Goal: Complete application form: Complete application form

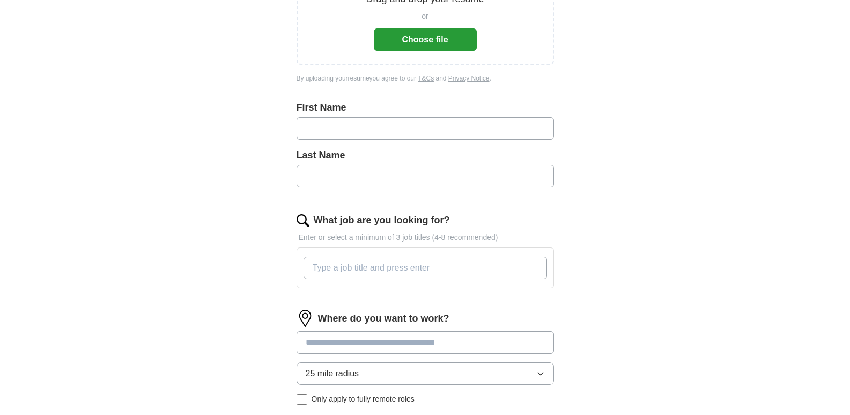
scroll to position [189, 0]
click at [344, 131] on input "text" at bounding box center [426, 129] width 258 height 23
type input "******"
type input "*******"
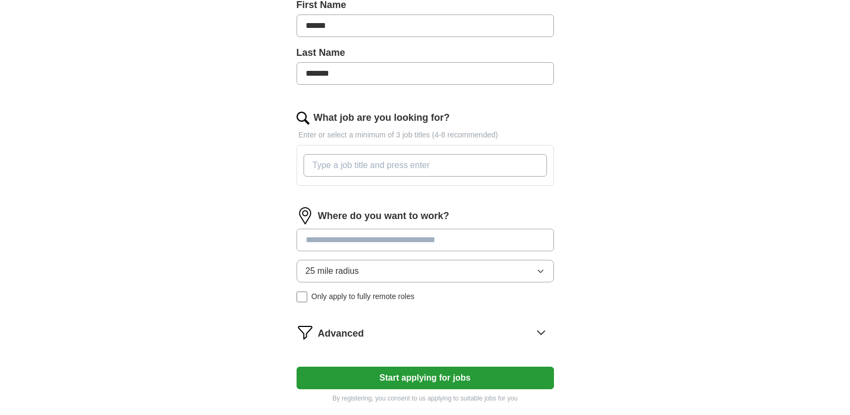
scroll to position [297, 0]
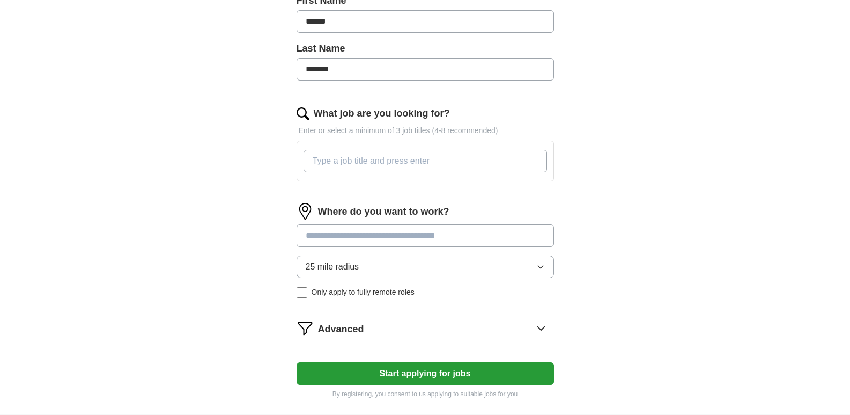
click at [327, 163] on input "What job are you looking for?" at bounding box center [426, 161] width 244 height 23
paste input "Administrative Assistant"
type input "Administrative Assistant"
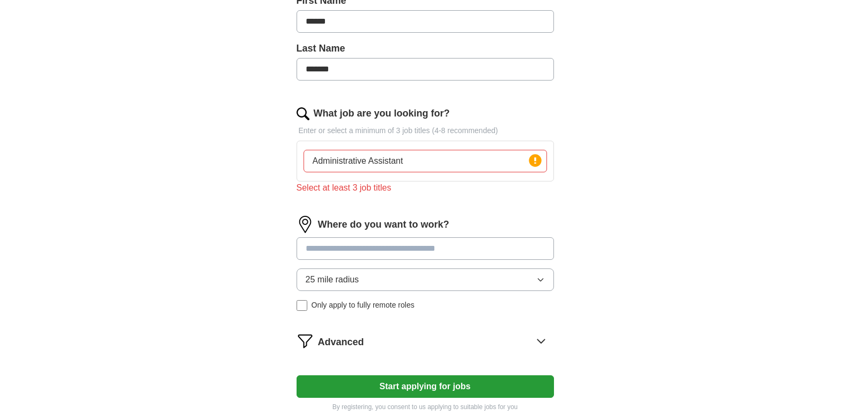
click at [355, 238] on input at bounding box center [426, 248] width 258 height 23
click at [351, 246] on input at bounding box center [426, 248] width 258 height 23
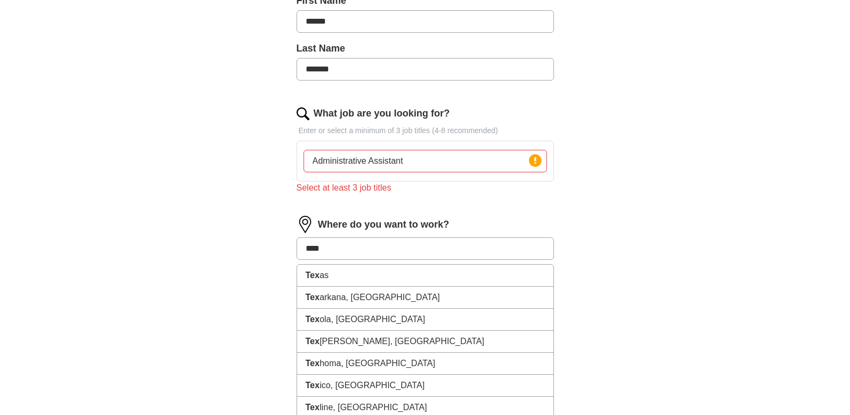
type input "*****"
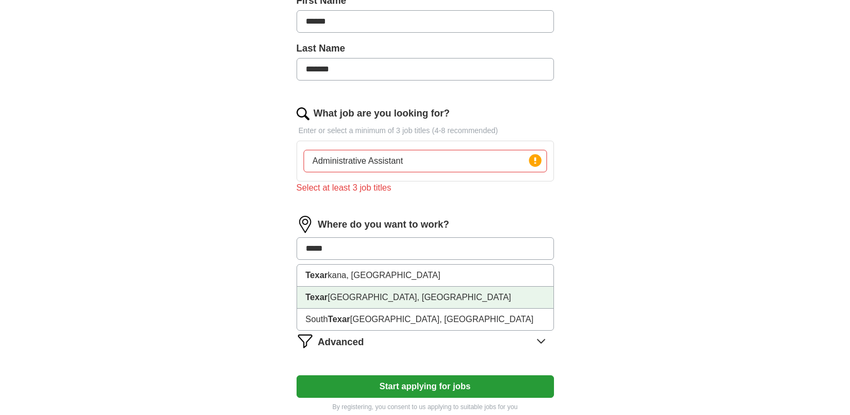
click at [338, 303] on li "[GEOGRAPHIC_DATA], [GEOGRAPHIC_DATA]" at bounding box center [425, 298] width 256 height 22
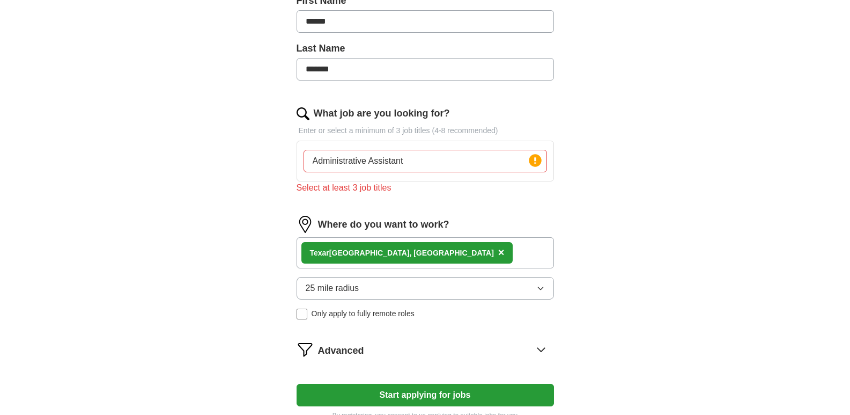
click at [449, 163] on input "Administrative Assistant" at bounding box center [426, 161] width 244 height 23
click at [534, 159] on icon at bounding box center [535, 160] width 2 height 6
click at [339, 190] on div "Select at least 3 job titles" at bounding box center [426, 187] width 258 height 13
click at [324, 158] on input "Administrative Assistant" at bounding box center [426, 161] width 244 height 23
click at [468, 160] on input "Administrative Assistant" at bounding box center [426, 161] width 244 height 23
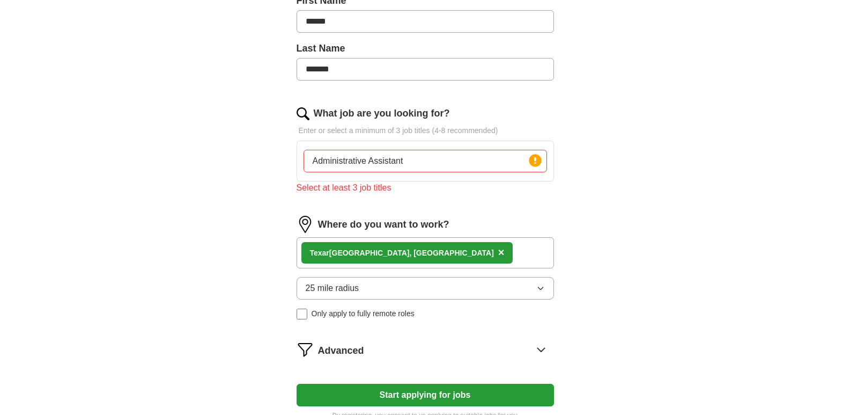
click at [468, 160] on input "Administrative Assistant" at bounding box center [426, 161] width 244 height 23
click at [467, 160] on input "Administrative Assistant" at bounding box center [426, 161] width 244 height 23
click at [449, 163] on input "Administrative Assistant" at bounding box center [426, 161] width 244 height 23
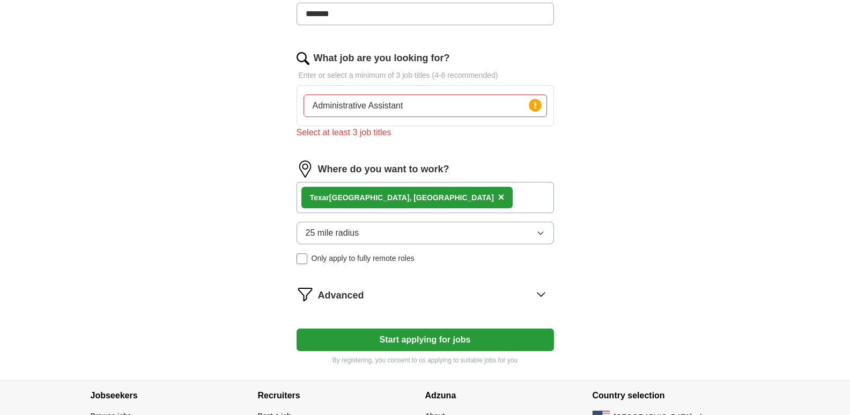
scroll to position [425, 0]
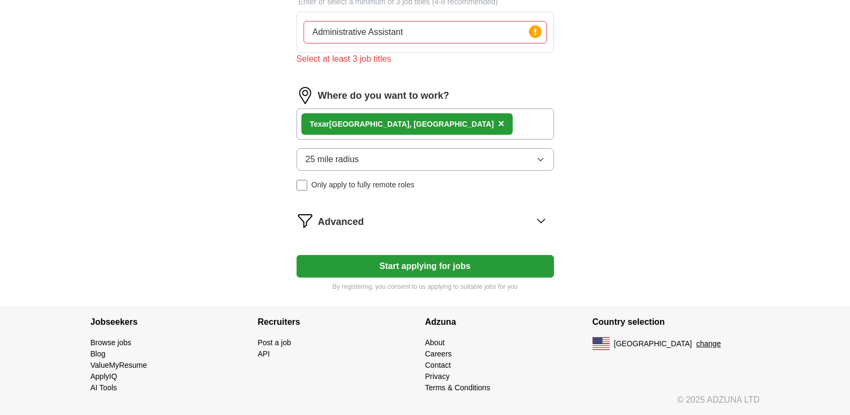
click at [338, 216] on span "Advanced" at bounding box center [341, 222] width 46 height 14
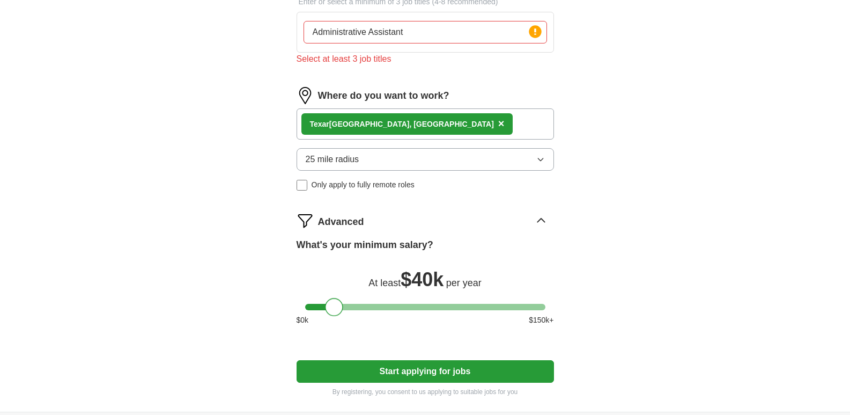
drag, startPoint x: 313, startPoint y: 311, endPoint x: 333, endPoint y: 315, distance: 20.4
click at [333, 315] on div at bounding box center [334, 307] width 18 height 18
click at [358, 369] on button "Start applying for jobs" at bounding box center [426, 371] width 258 height 23
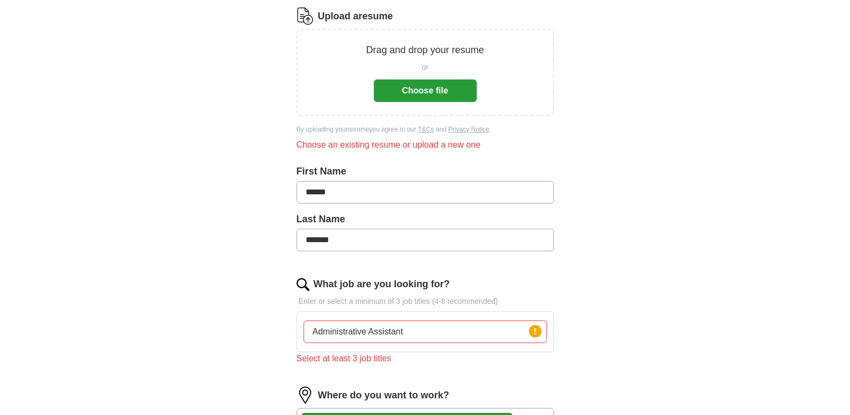
scroll to position [0, 0]
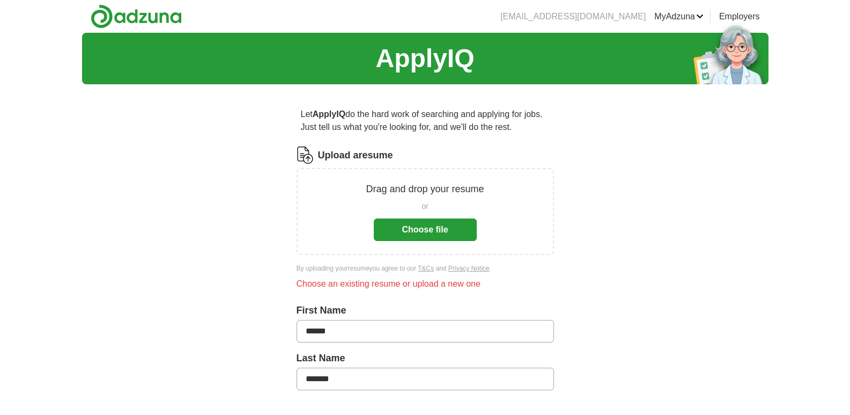
click at [398, 230] on button "Choose file" at bounding box center [425, 229] width 103 height 23
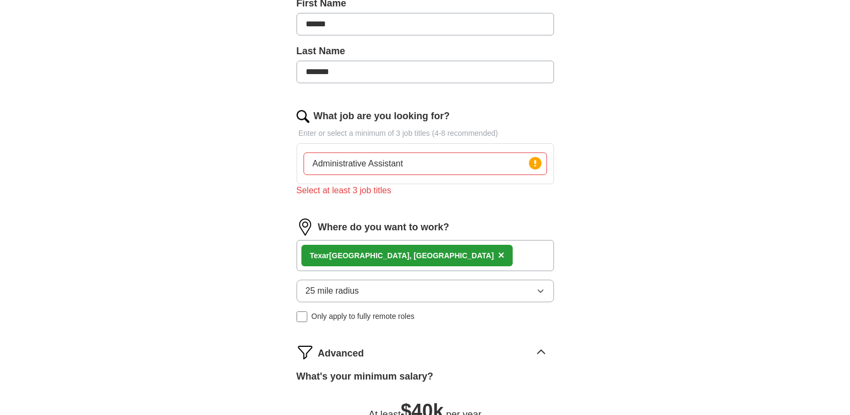
scroll to position [268, 0]
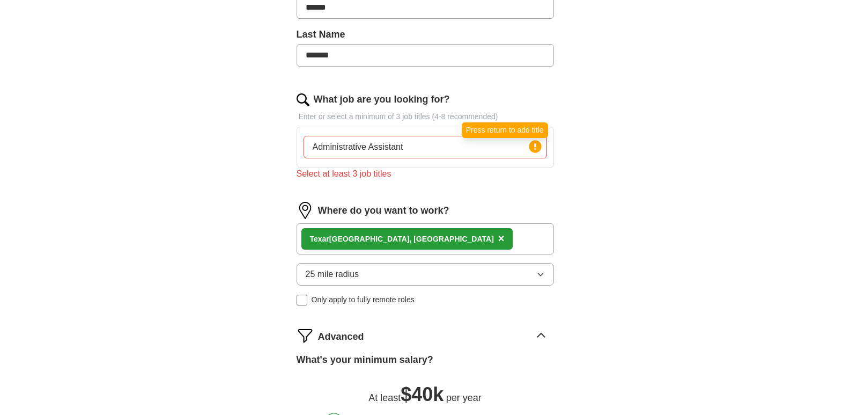
click at [534, 146] on circle at bounding box center [535, 146] width 12 height 12
click at [420, 155] on input "Administrative Assistant" at bounding box center [426, 147] width 244 height 23
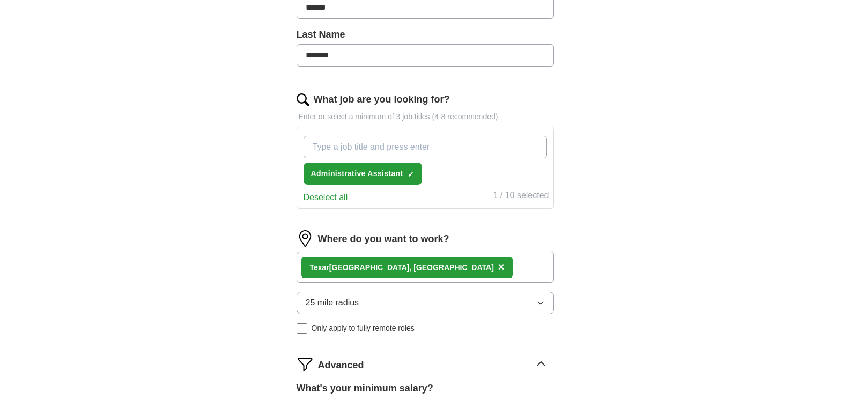
click at [334, 138] on input "What job are you looking for?" at bounding box center [426, 147] width 244 height 23
type input "reception"
drag, startPoint x: 332, startPoint y: 153, endPoint x: 275, endPoint y: 152, distance: 57.4
click at [275, 152] on div "Let ApplyIQ do the hard work of searching and applying for jobs. Just tell us w…" at bounding box center [425, 214] width 343 height 779
type input "receptionist"
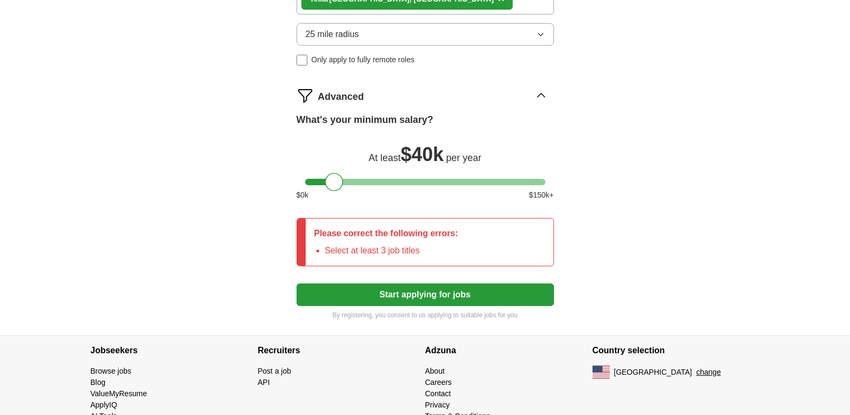
scroll to position [549, 0]
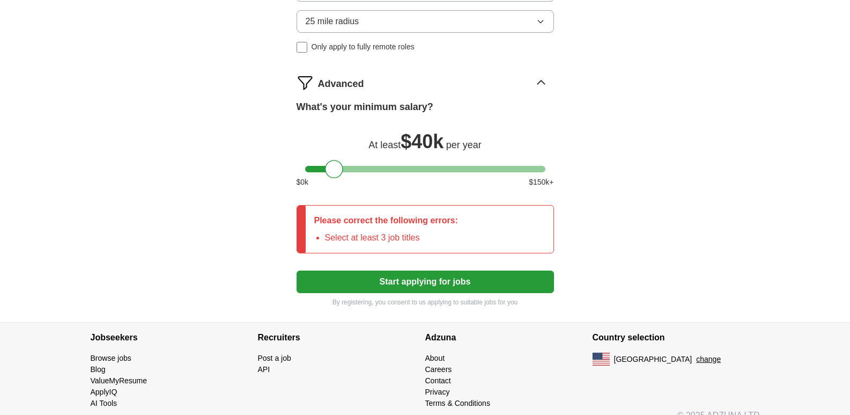
click at [386, 292] on button "Start applying for jobs" at bounding box center [426, 281] width 258 height 23
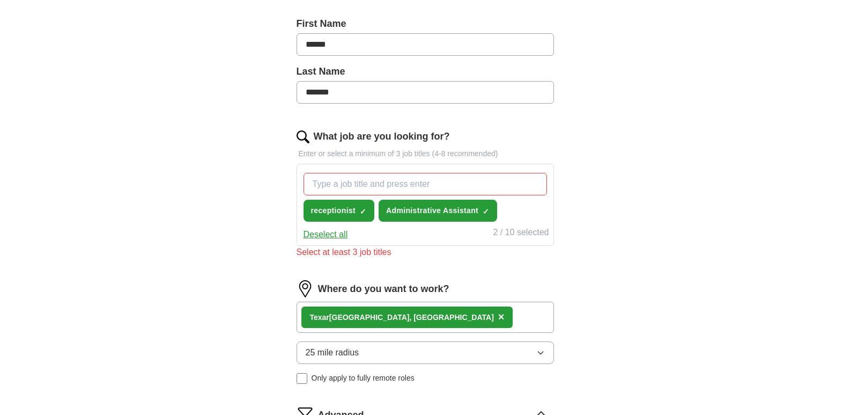
scroll to position [228, 0]
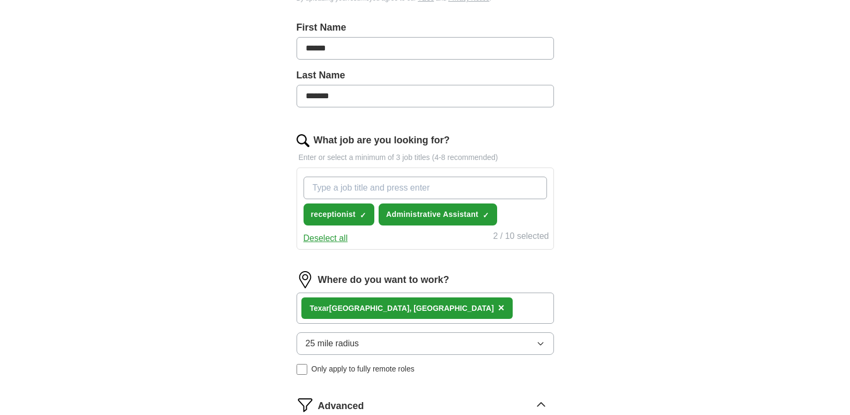
click at [322, 185] on input "What job are you looking for?" at bounding box center [426, 188] width 244 height 23
type input "customer service"
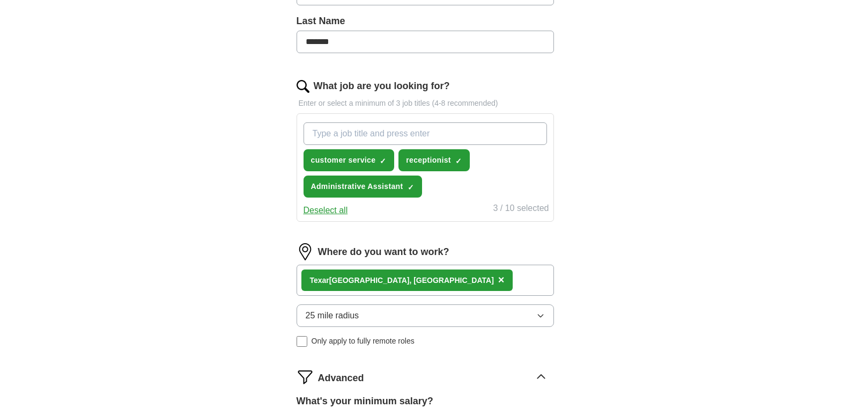
scroll to position [442, 0]
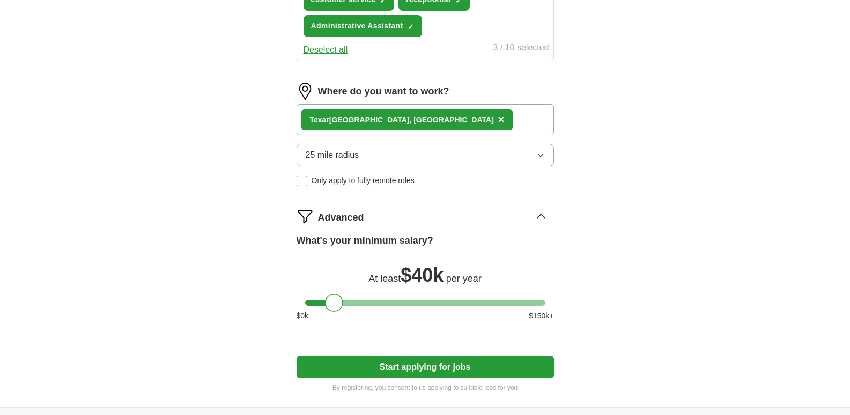
click at [414, 368] on button "Start applying for jobs" at bounding box center [426, 367] width 258 height 23
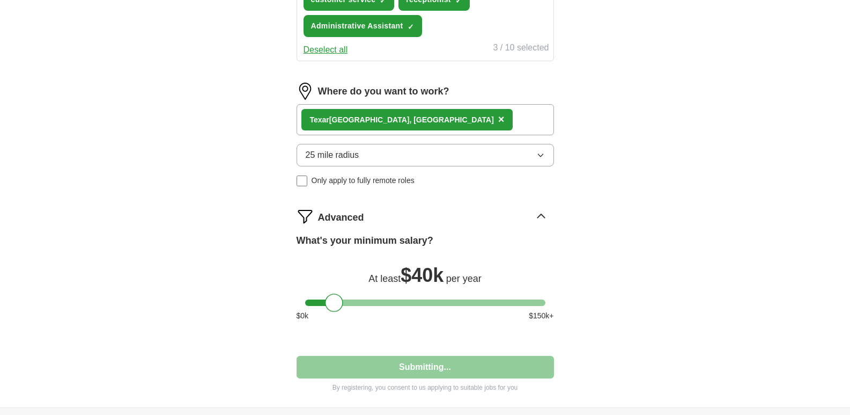
select select "**"
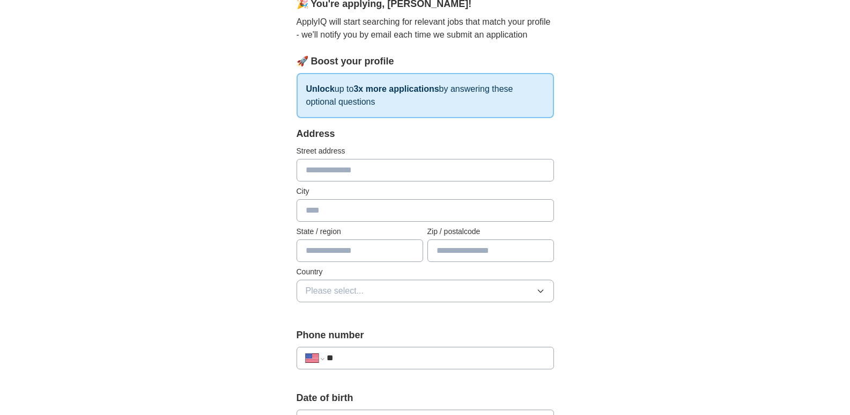
scroll to position [107, 0]
click at [318, 173] on input "text" at bounding box center [426, 169] width 258 height 23
type input "**********"
type input "*****"
type input "**"
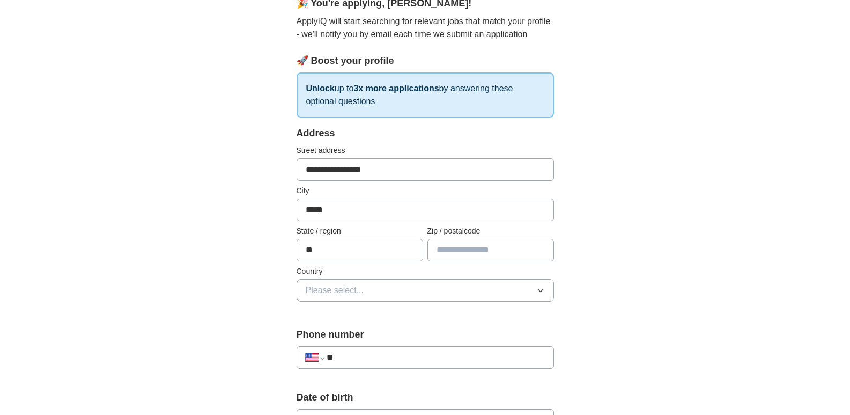
type input "*****"
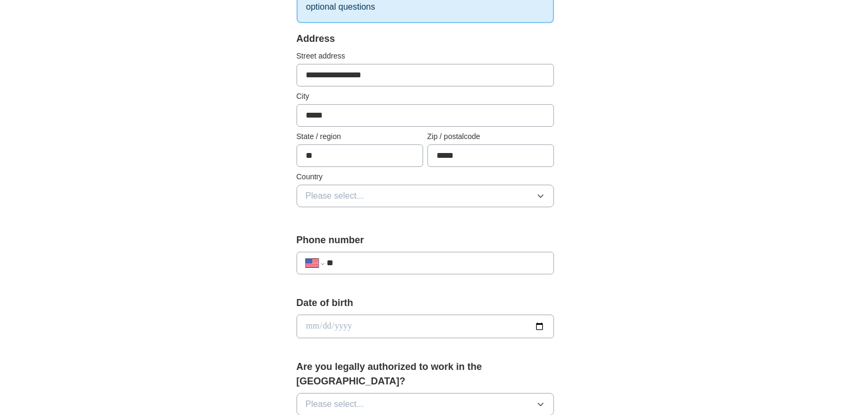
scroll to position [215, 0]
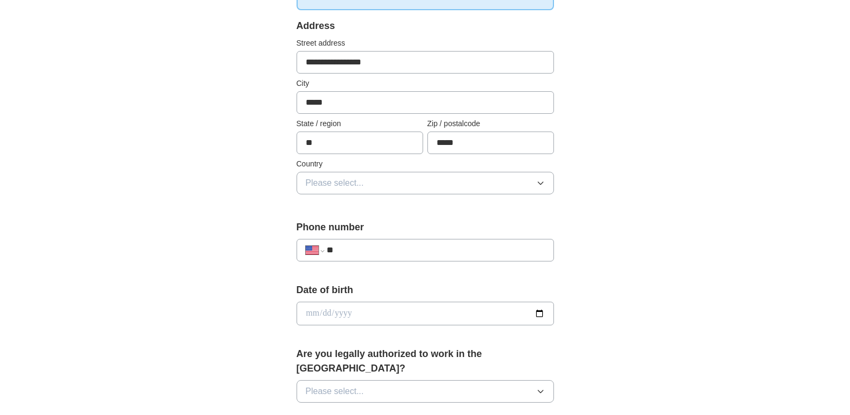
drag, startPoint x: 333, startPoint y: 177, endPoint x: 298, endPoint y: 181, distance: 34.5
click at [333, 178] on span "Please select..." at bounding box center [335, 183] width 58 height 13
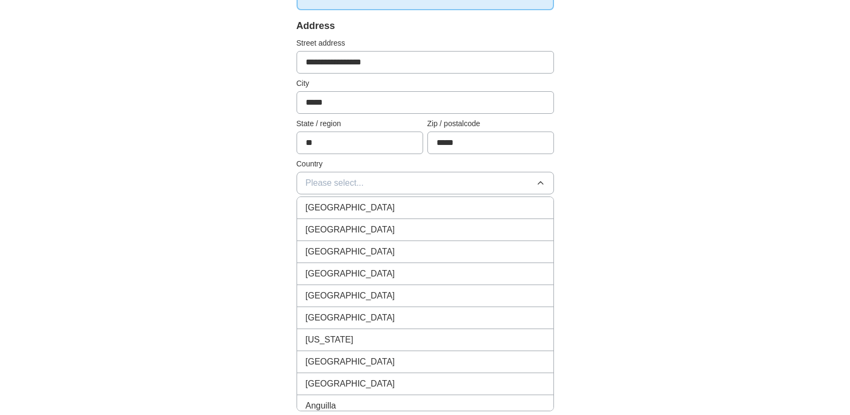
drag, startPoint x: 324, startPoint y: 231, endPoint x: 297, endPoint y: 228, distance: 27.0
click at [322, 231] on span "[GEOGRAPHIC_DATA]" at bounding box center [351, 229] width 90 height 13
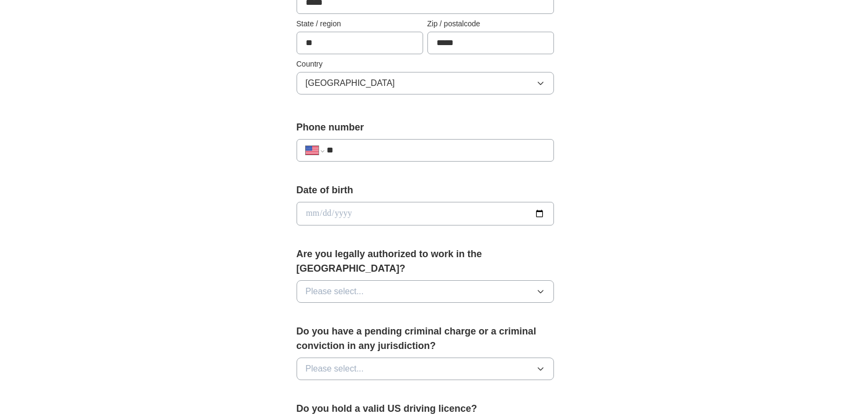
scroll to position [322, 0]
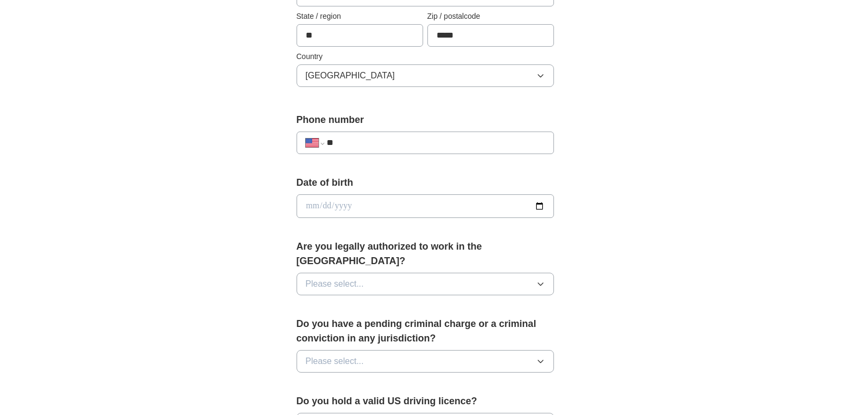
click at [343, 277] on span "Please select..." at bounding box center [335, 283] width 58 height 13
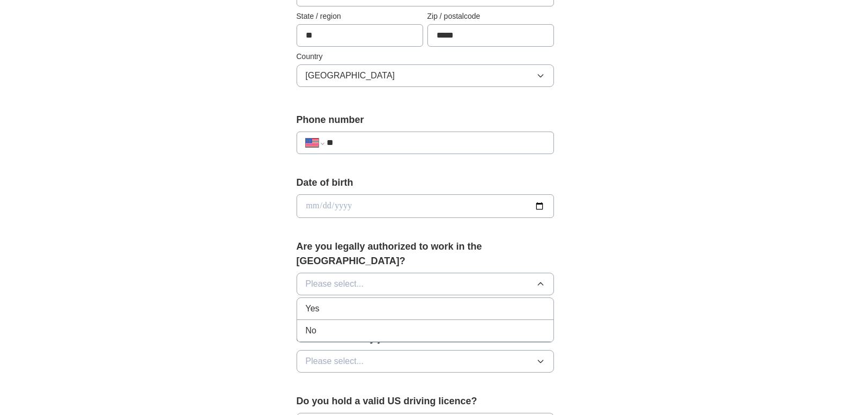
click at [321, 302] on div "Yes" at bounding box center [425, 308] width 239 height 13
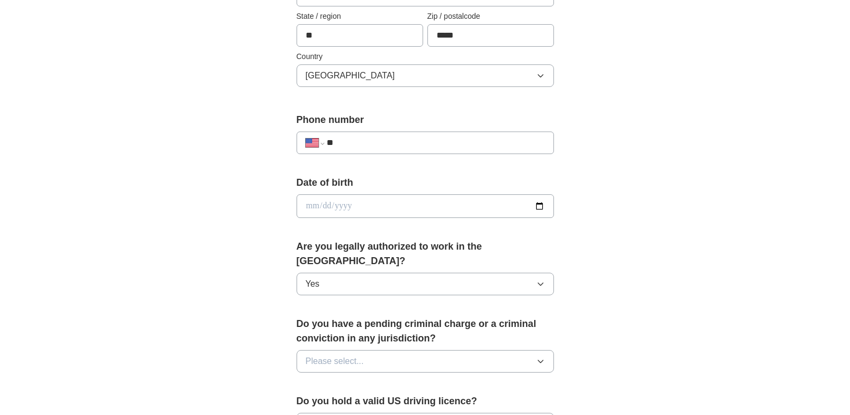
click at [326, 208] on input "date" at bounding box center [426, 206] width 258 height 24
click at [539, 208] on input "date" at bounding box center [426, 206] width 258 height 24
click at [298, 204] on input "date" at bounding box center [426, 206] width 258 height 24
type input "**********"
click at [269, 225] on div "**********" at bounding box center [425, 229] width 343 height 917
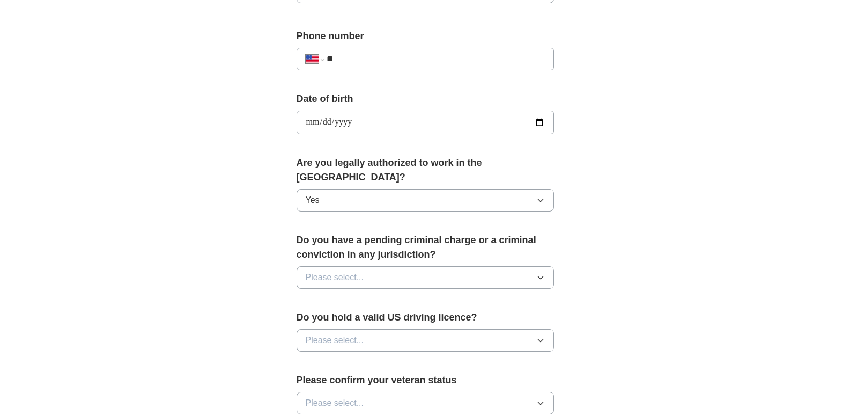
scroll to position [429, 0]
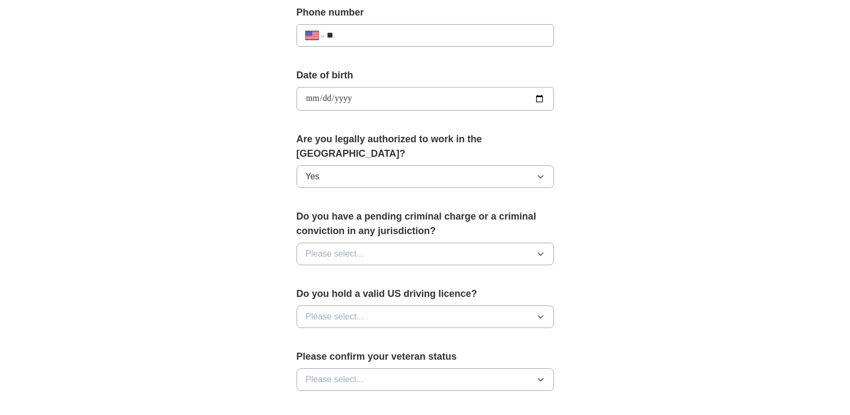
click at [350, 247] on span "Please select..." at bounding box center [335, 253] width 58 height 13
click at [321, 294] on div "No" at bounding box center [425, 300] width 239 height 13
click at [325, 310] on span "Please select..." at bounding box center [335, 316] width 58 height 13
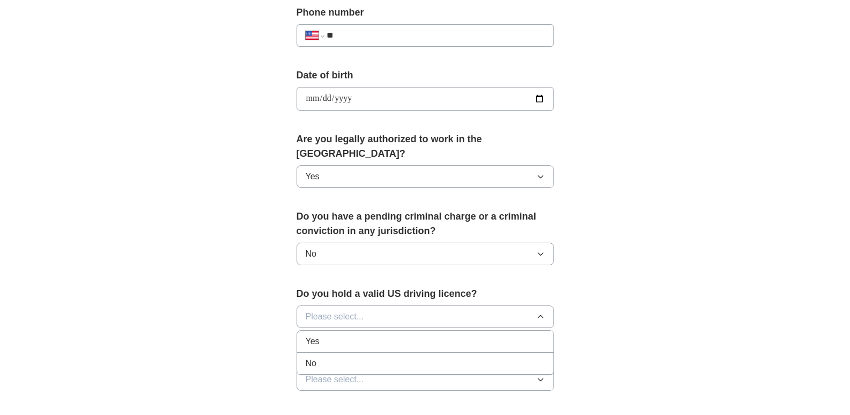
click at [323, 335] on div "Yes" at bounding box center [425, 341] width 239 height 13
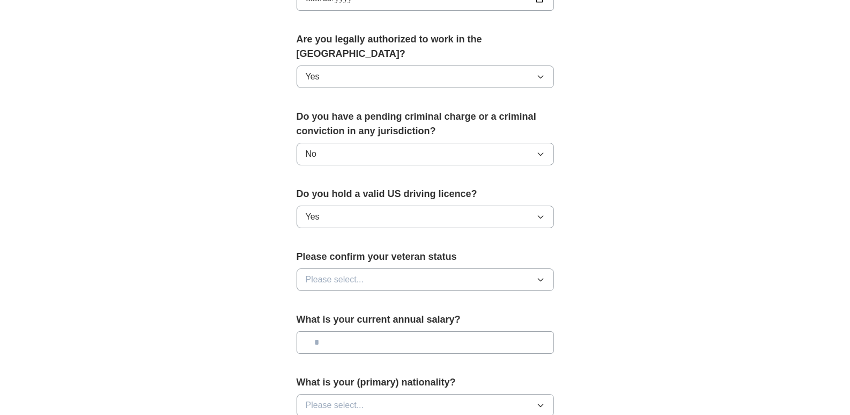
scroll to position [537, 0]
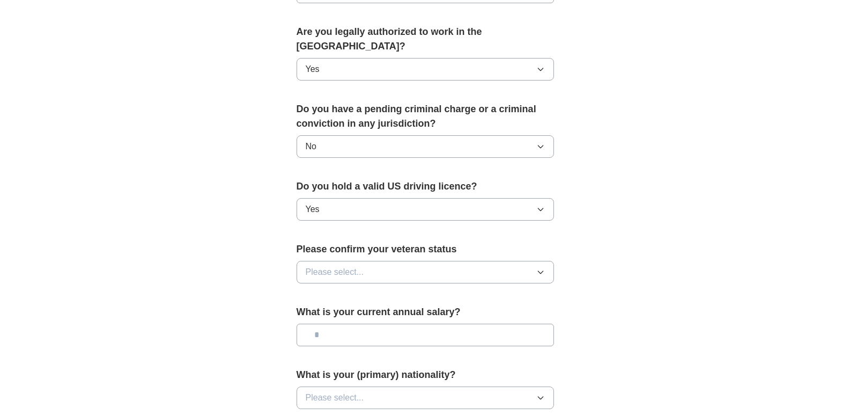
click at [357, 266] on span "Please select..." at bounding box center [335, 272] width 58 height 13
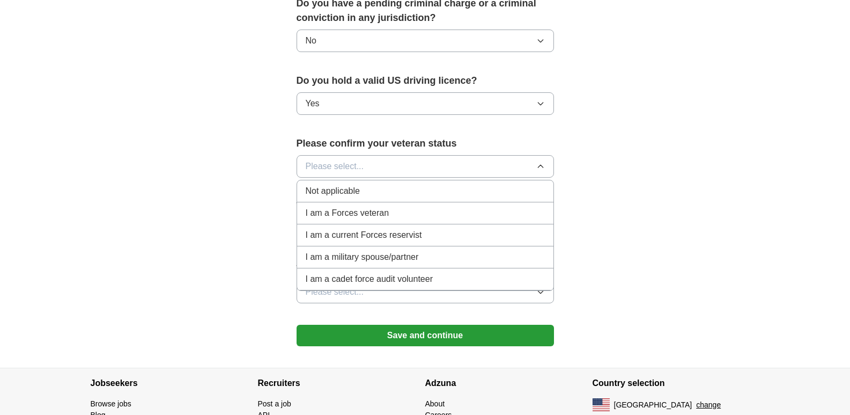
scroll to position [644, 0]
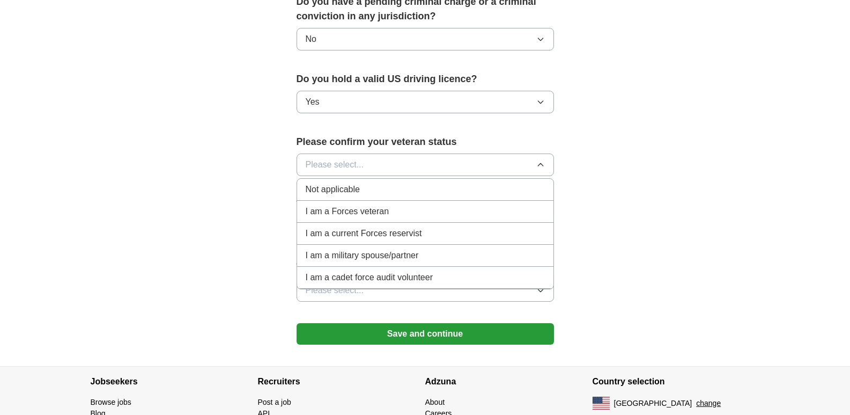
click at [334, 183] on span "Not applicable" at bounding box center [333, 189] width 54 height 13
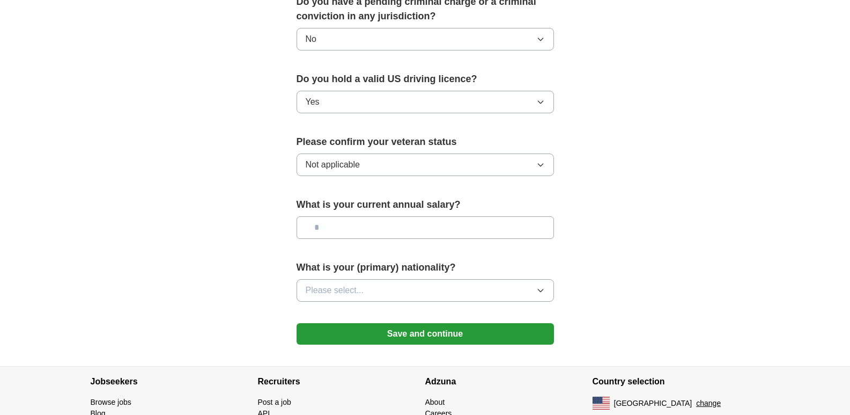
click at [341, 216] on input "text" at bounding box center [426, 227] width 258 height 23
click at [320, 284] on span "Please select..." at bounding box center [335, 290] width 58 height 13
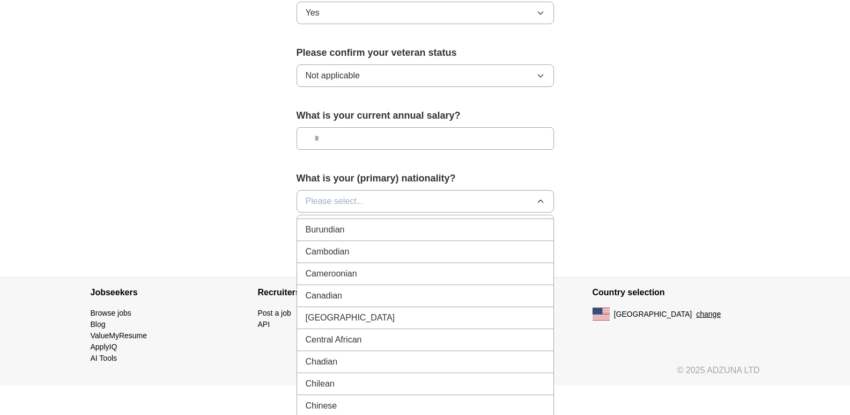
scroll to position [652, 0]
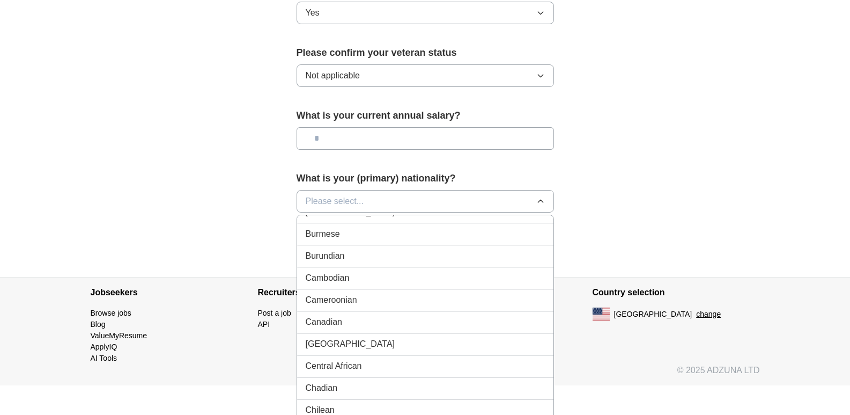
click at [320, 315] on span "Canadian" at bounding box center [324, 321] width 37 height 13
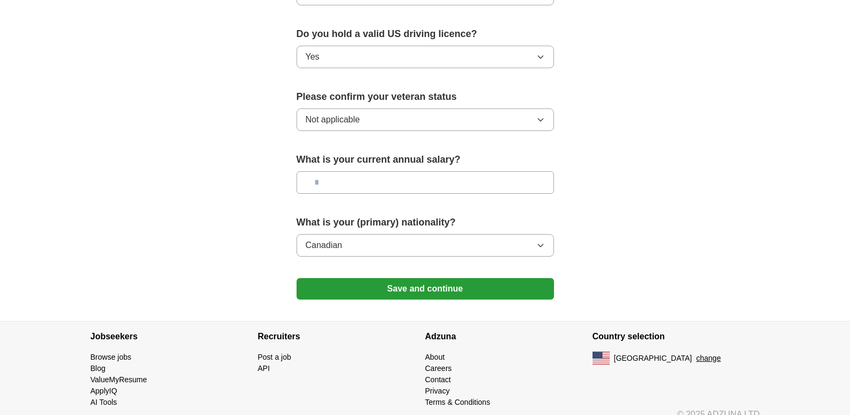
drag, startPoint x: 542, startPoint y: 232, endPoint x: 536, endPoint y: 233, distance: 6.1
click at [541, 241] on icon "button" at bounding box center [541, 245] width 9 height 9
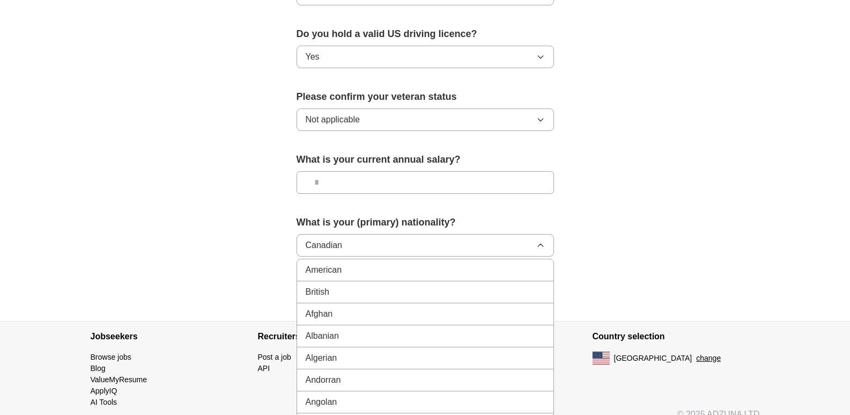
drag, startPoint x: 341, startPoint y: 255, endPoint x: 314, endPoint y: 260, distance: 27.2
click at [341, 263] on span "American" at bounding box center [324, 269] width 36 height 13
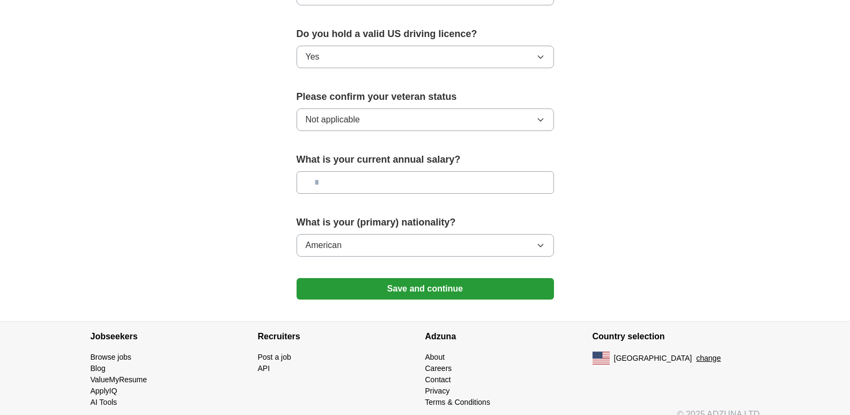
click at [346, 278] on button "Save and continue" at bounding box center [426, 288] width 258 height 21
